Goal: Check status: Check status

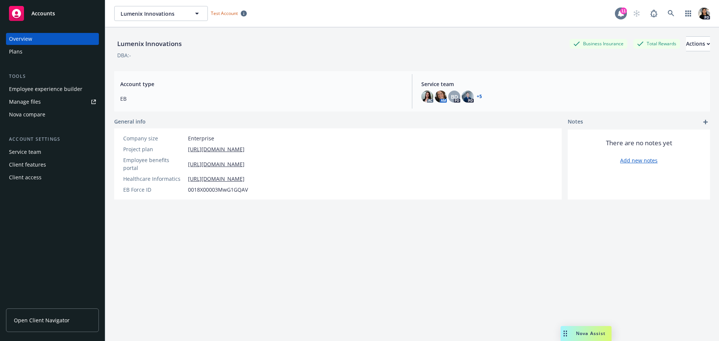
click at [620, 10] on div "11" at bounding box center [623, 10] width 7 height 7
